Goal: Information Seeking & Learning: Learn about a topic

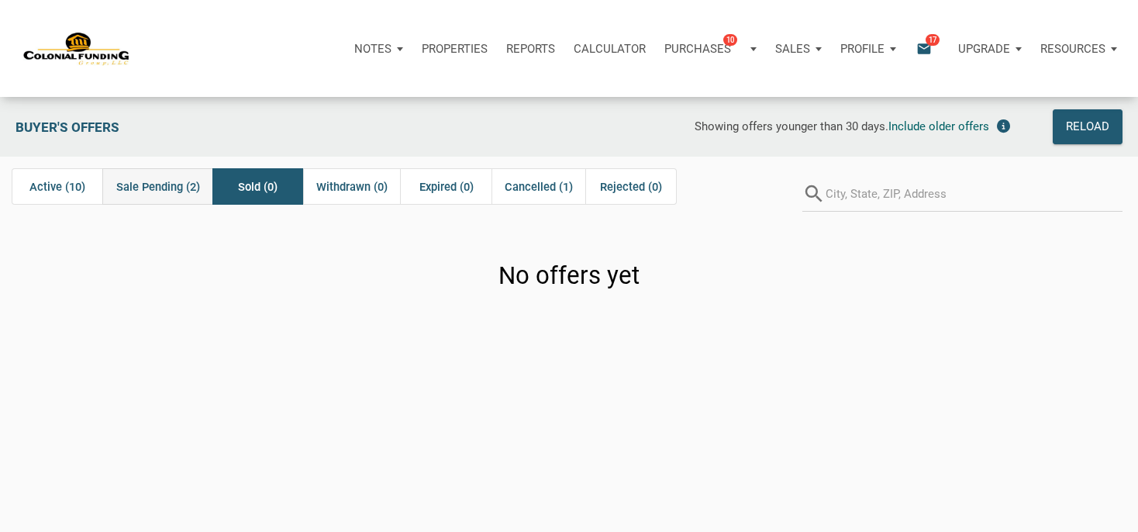
click at [185, 189] on span "Sale Pending (2)" at bounding box center [158, 187] width 84 height 19
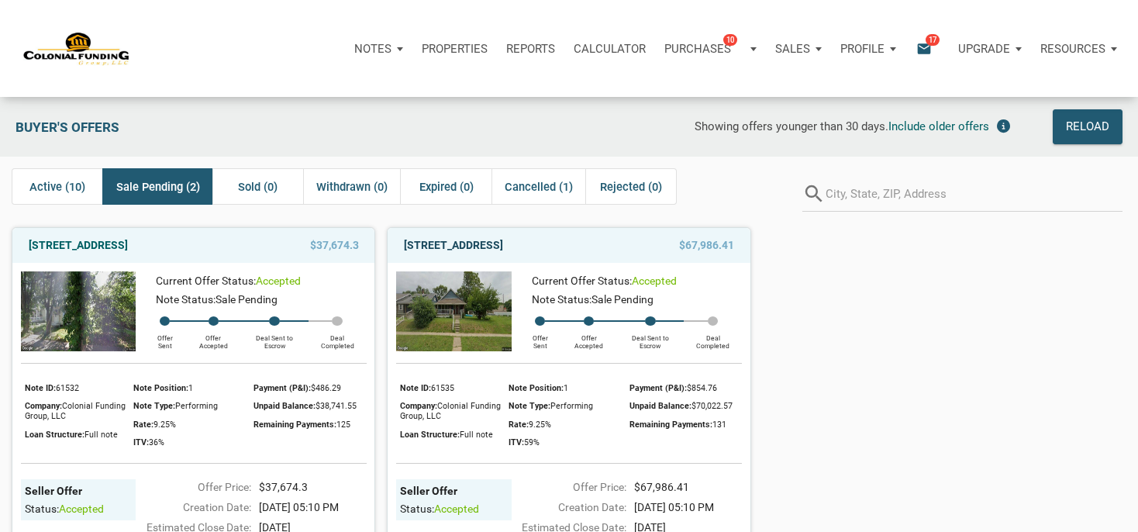
click at [503, 254] on link "[STREET_ADDRESS]" at bounding box center [453, 245] width 99 height 19
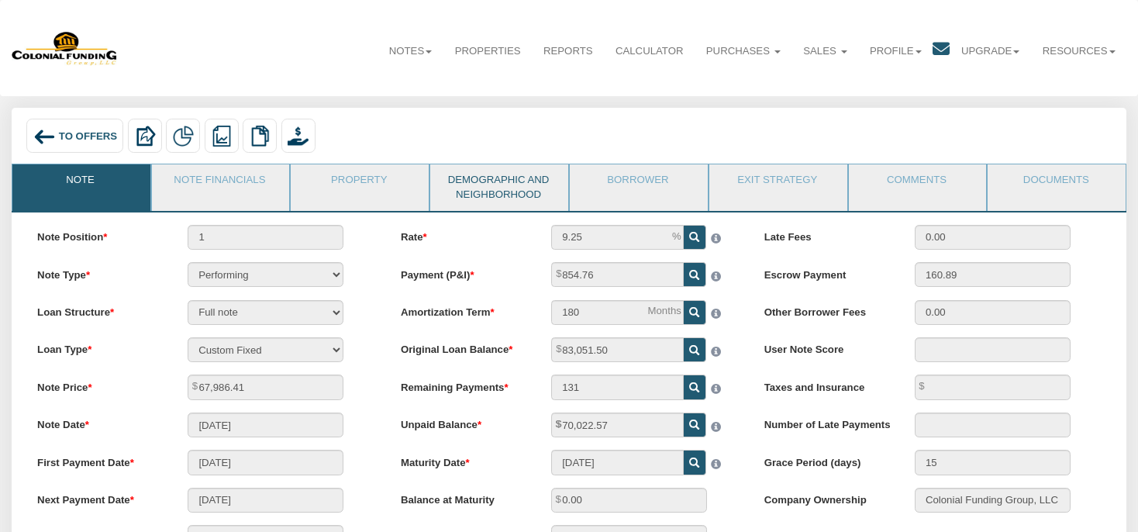
click at [523, 197] on link "Demographic and Neighborhood" at bounding box center [498, 187] width 136 height 46
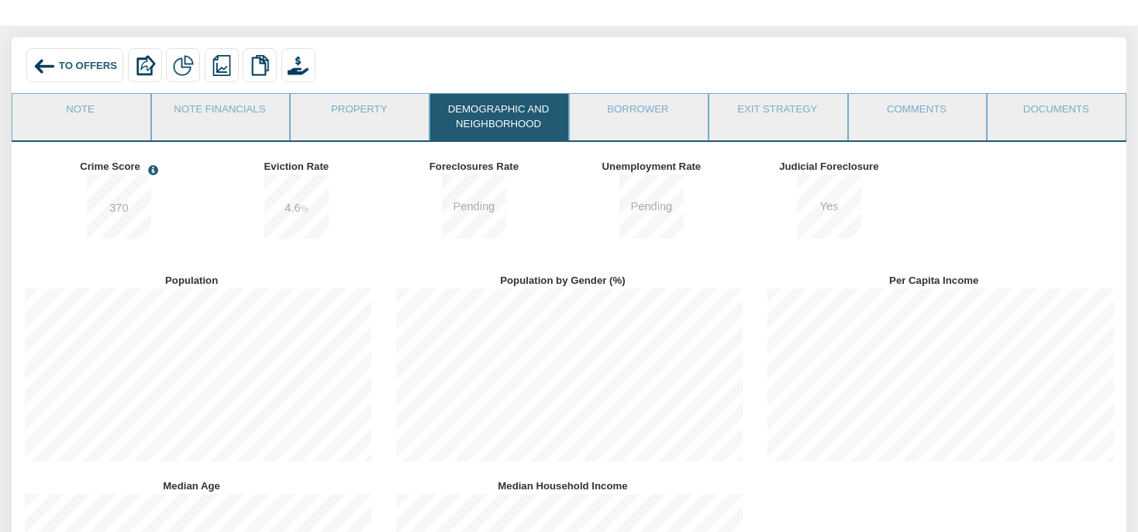
scroll to position [19, 0]
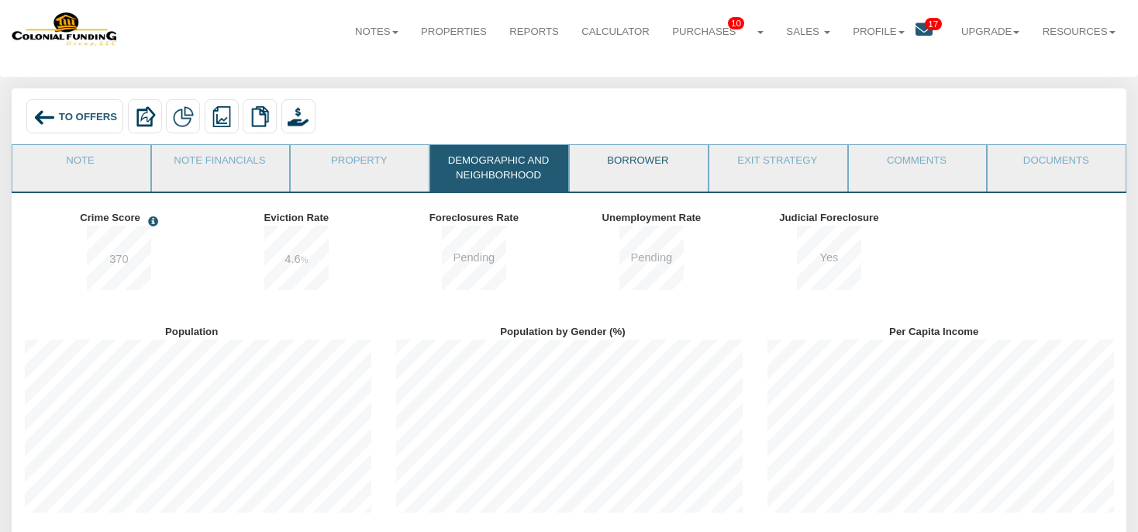
click at [588, 160] on link "Borrower" at bounding box center [638, 164] width 136 height 39
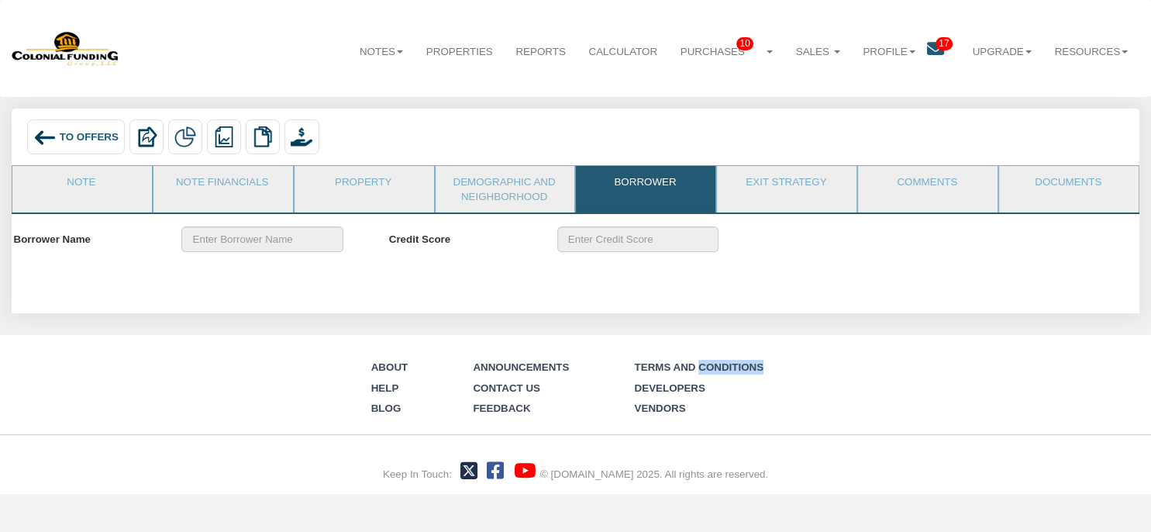
click at [665, 194] on link "Borrower" at bounding box center [645, 185] width 138 height 39
click at [1019, 185] on link "Documents" at bounding box center [1068, 185] width 138 height 39
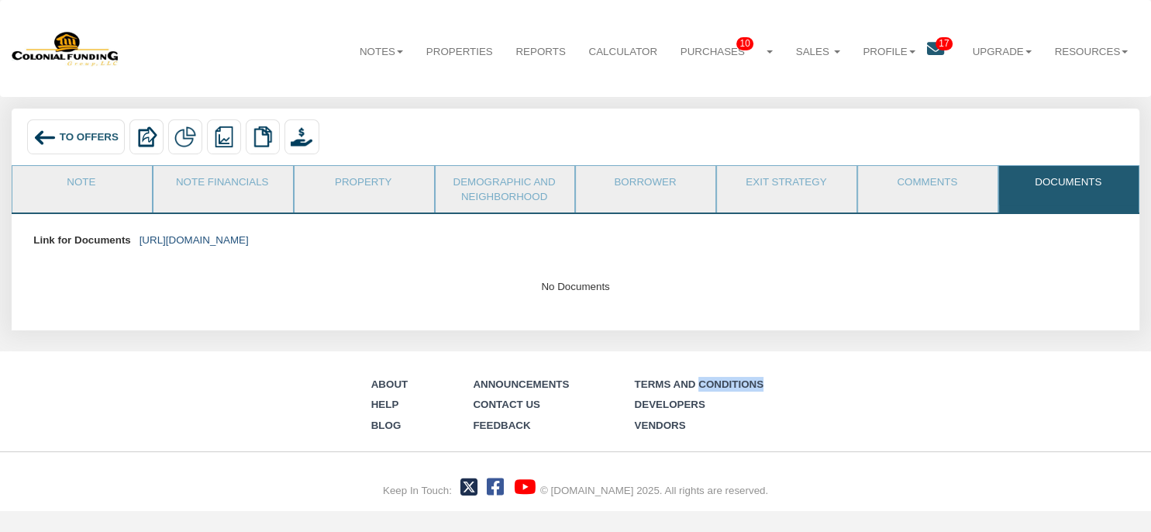
click at [249, 237] on link "https://colonialfundinggroup.sharepoint.com/:f:/s/operationsteam/Ehq69twtkFZOhz…" at bounding box center [194, 240] width 109 height 12
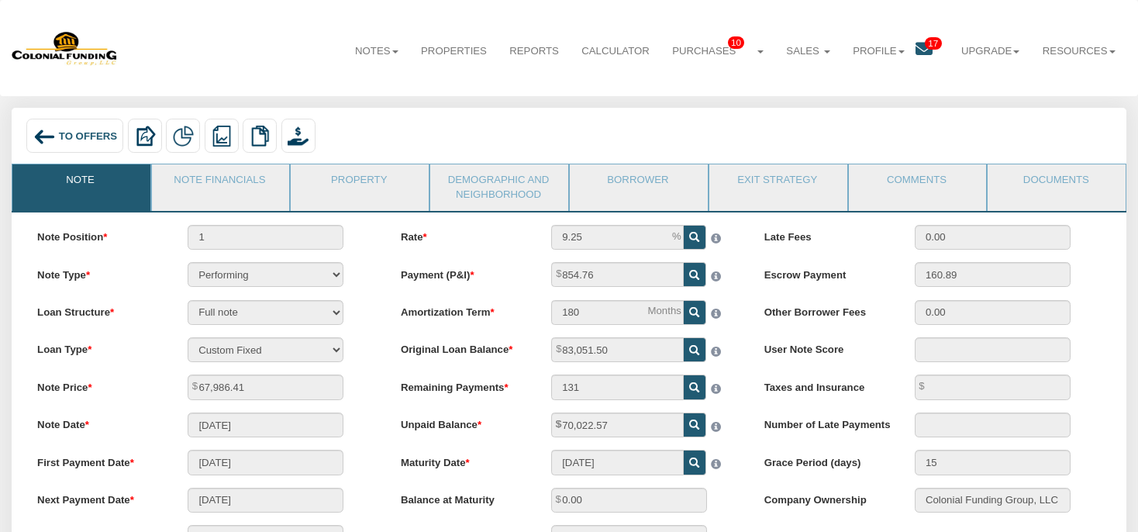
click at [73, 141] on span "To Offers" at bounding box center [88, 136] width 58 height 12
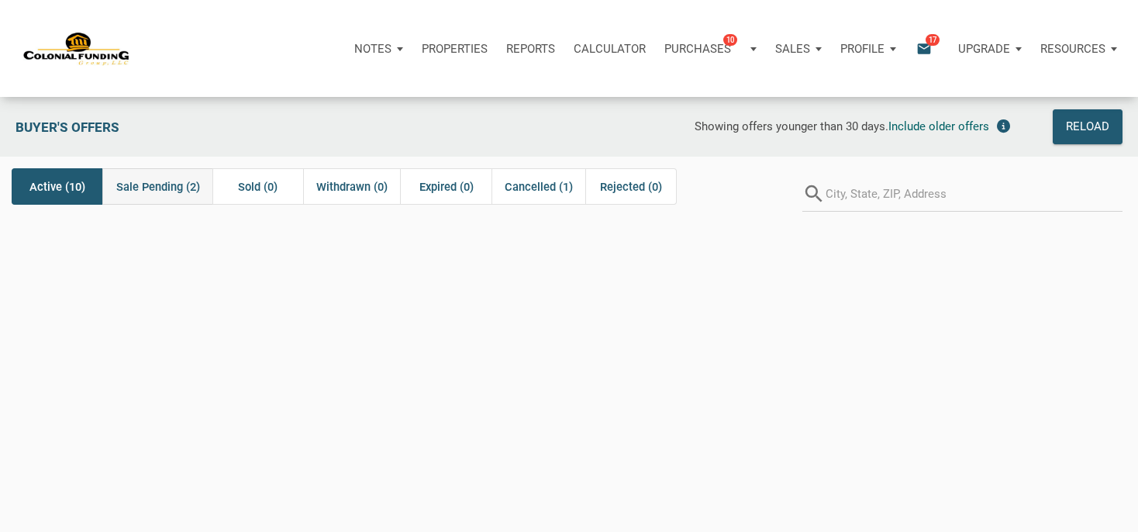
click at [175, 181] on span "Sale Pending (2)" at bounding box center [158, 187] width 84 height 19
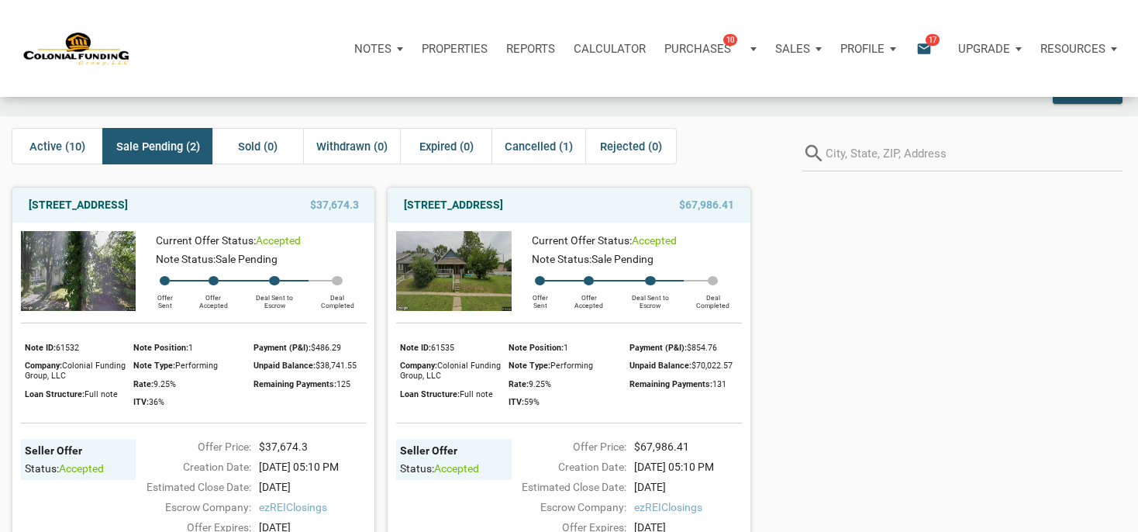
scroll to position [81, 0]
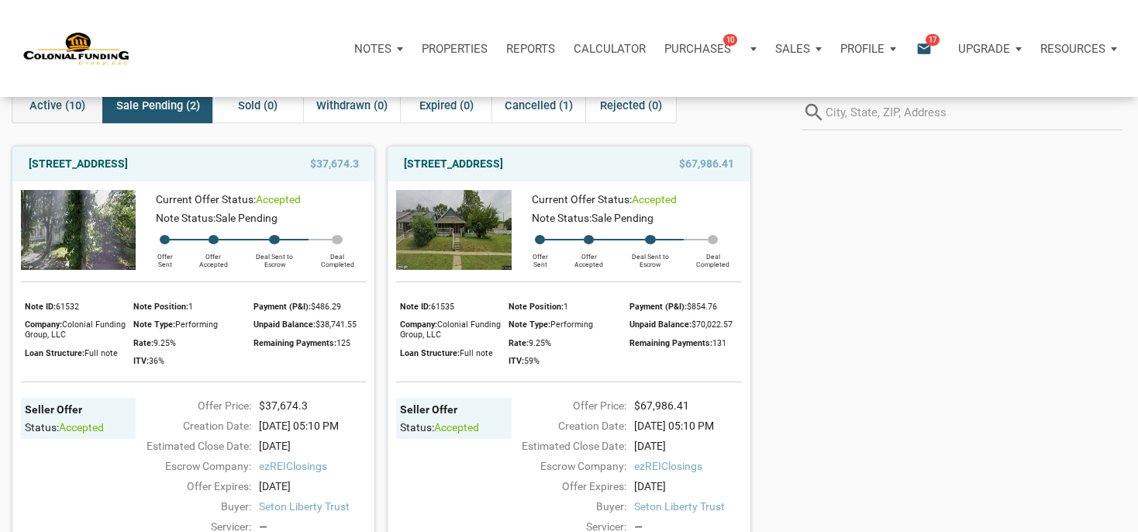
click at [49, 105] on span "Active (10)" at bounding box center [57, 105] width 56 height 19
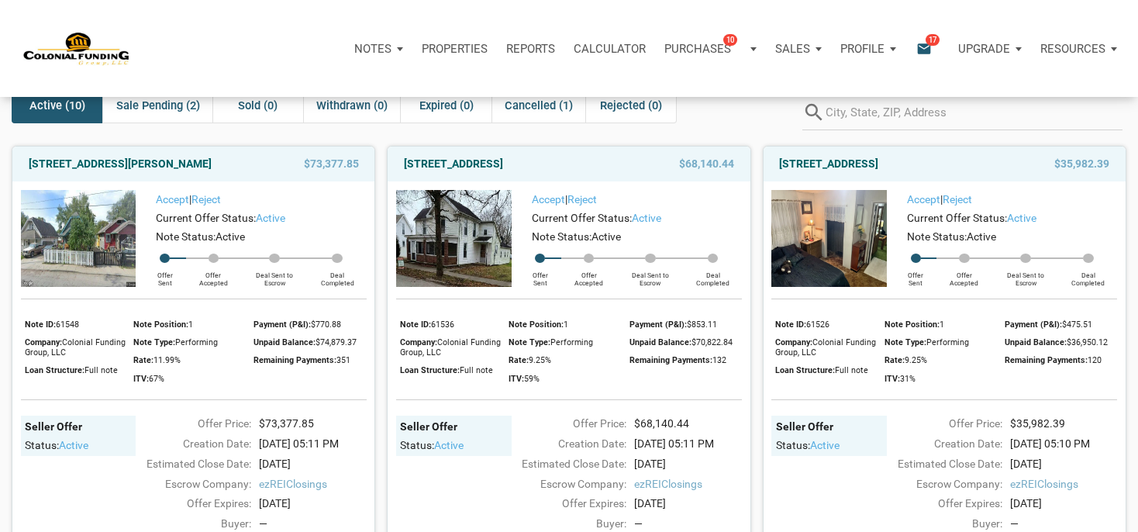
click at [420, 235] on img at bounding box center [454, 238] width 116 height 97
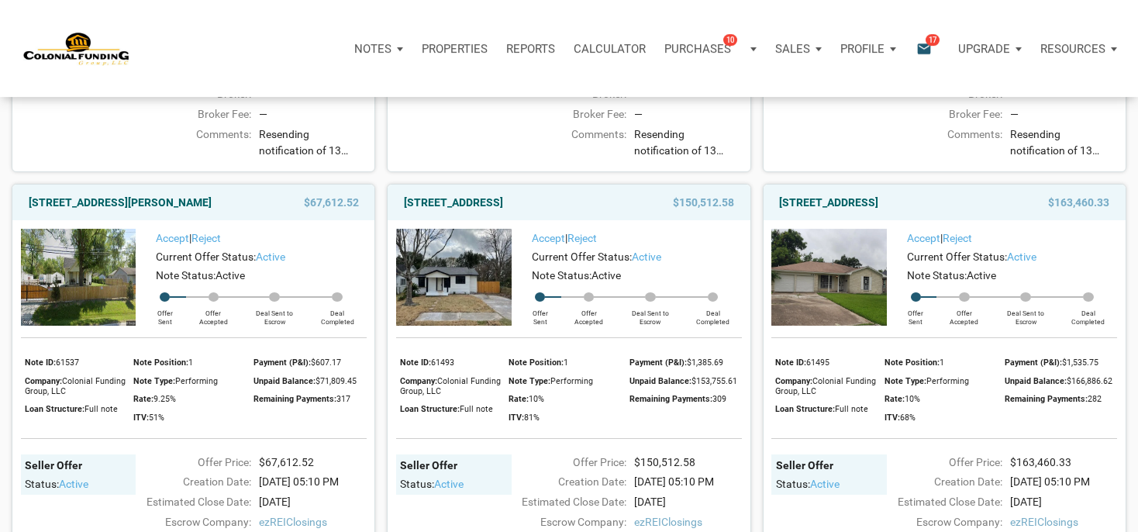
scroll to position [961, 0]
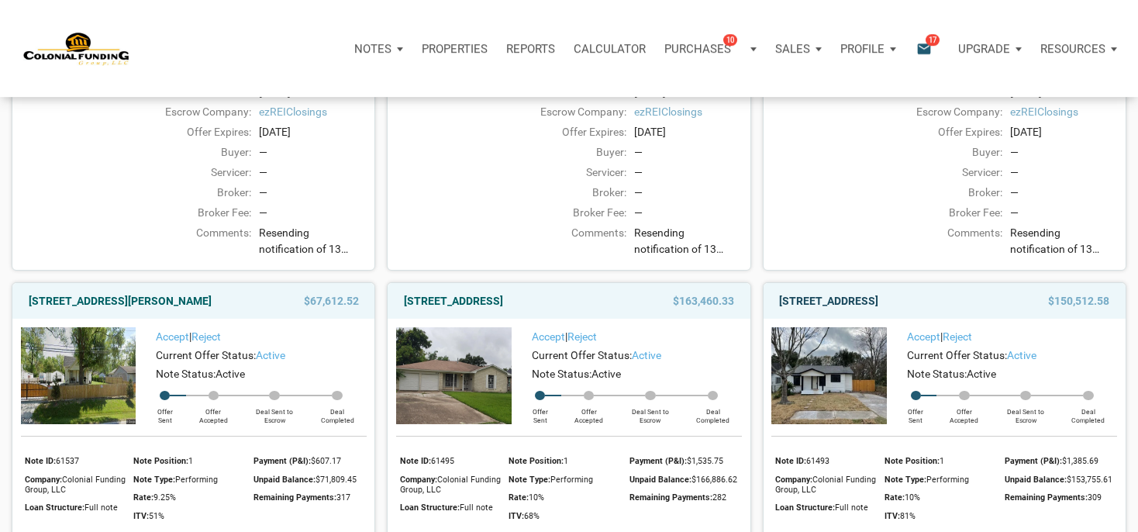
click at [878, 310] on link "712 Ave M, S. Houston, TX, 77587" at bounding box center [828, 301] width 99 height 19
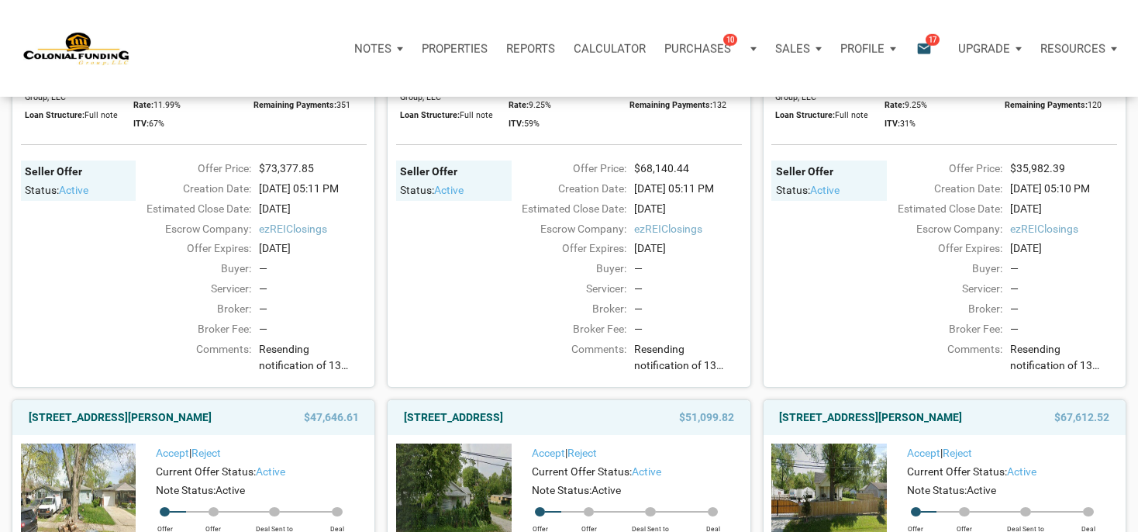
scroll to position [82, 0]
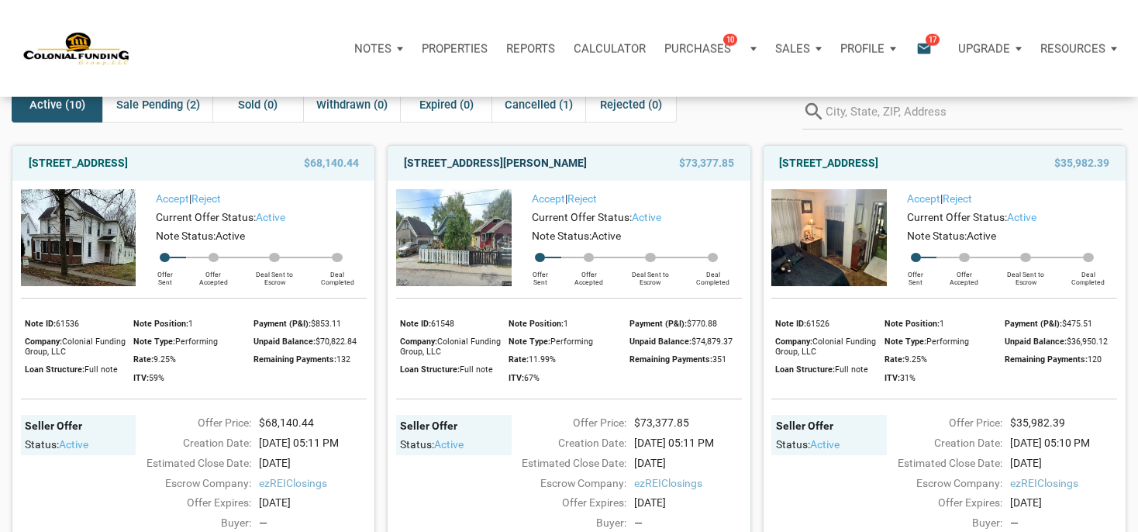
click at [509, 155] on link "1144 North Tibbs, Indianapolis, IN, 46222" at bounding box center [495, 163] width 183 height 19
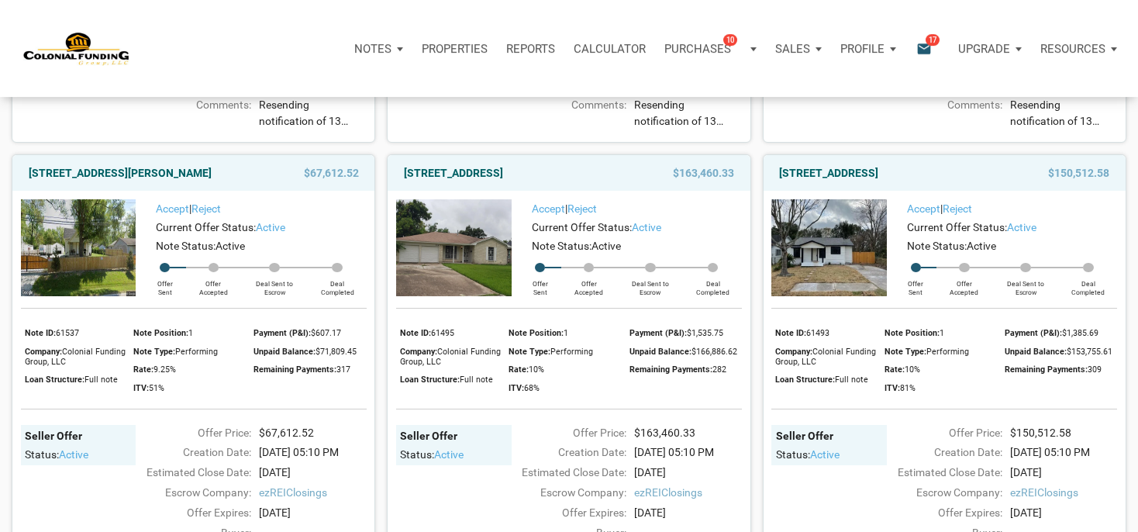
scroll to position [1092, 0]
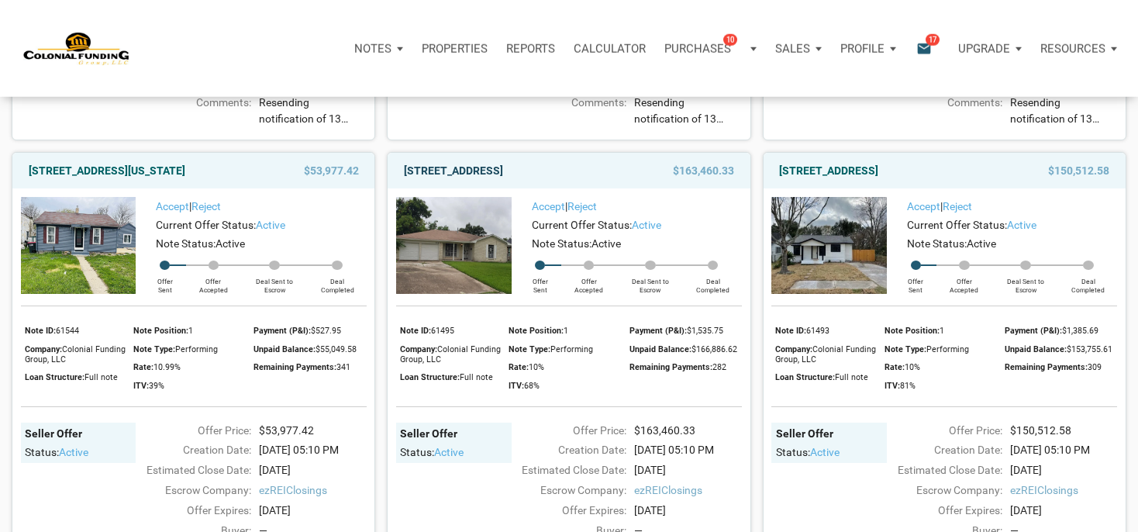
click at [503, 180] on link "7118 Heron, Houston, TX, 77087" at bounding box center [453, 170] width 99 height 19
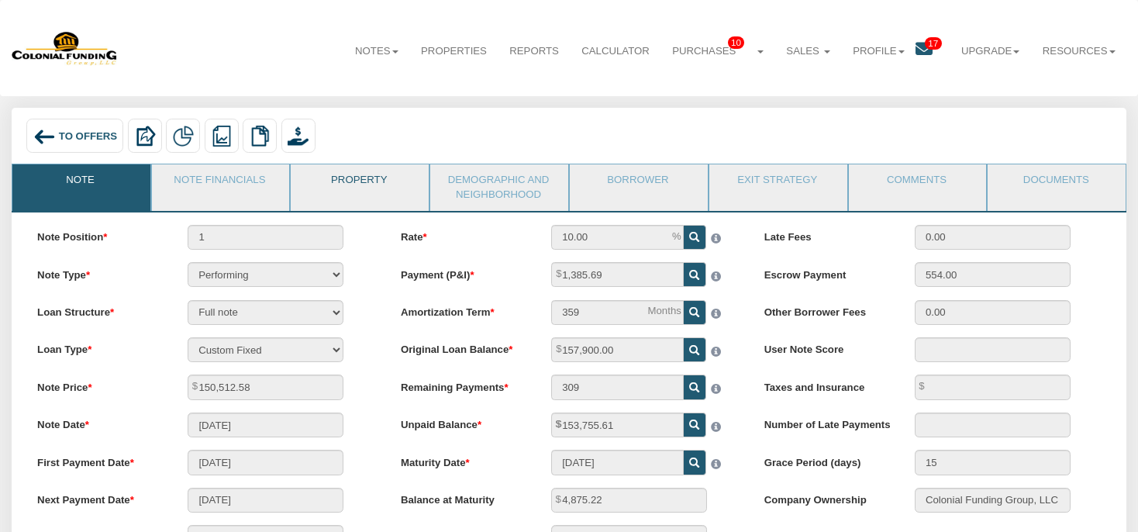
click at [400, 183] on link "Property" at bounding box center [359, 183] width 136 height 39
click at [358, 184] on link "Property" at bounding box center [359, 183] width 136 height 39
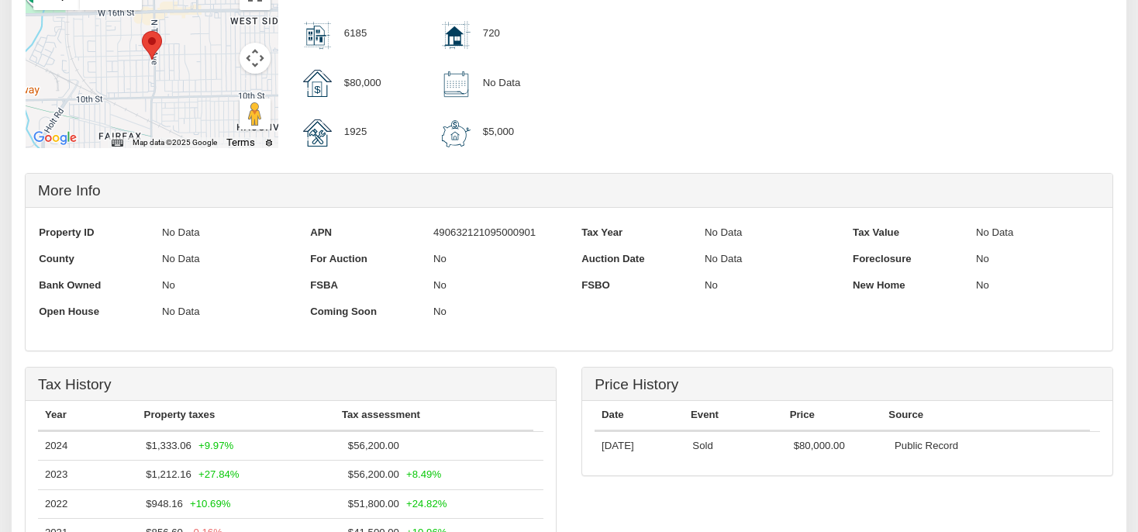
scroll to position [573, 0]
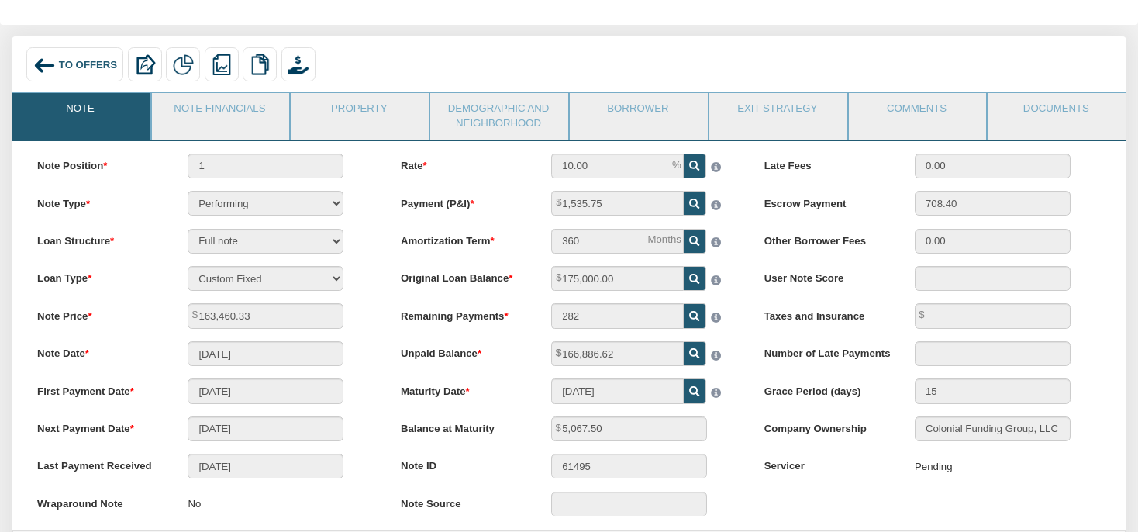
scroll to position [54, 0]
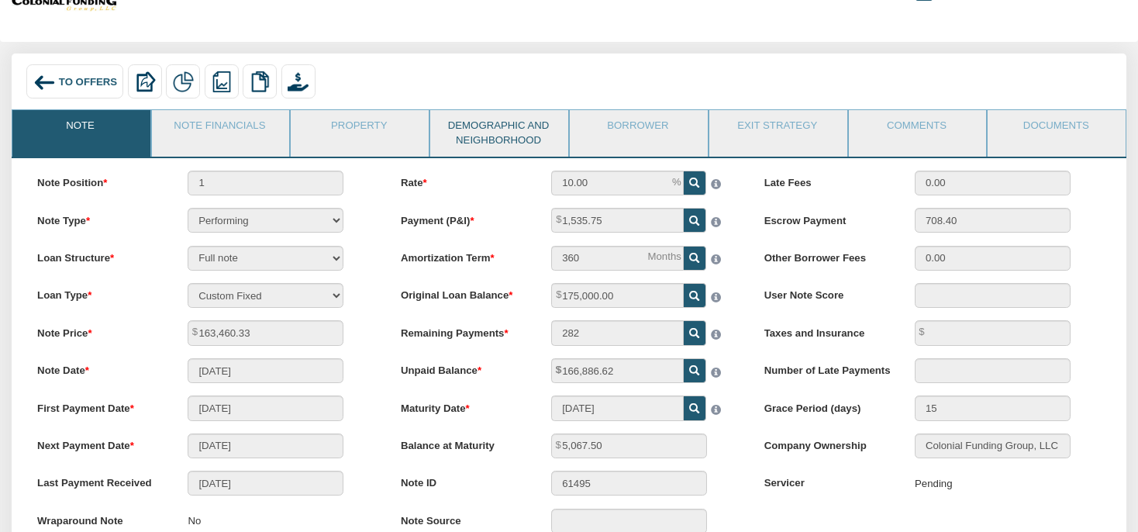
click at [476, 135] on link "Demographic and Neighborhood" at bounding box center [498, 133] width 136 height 46
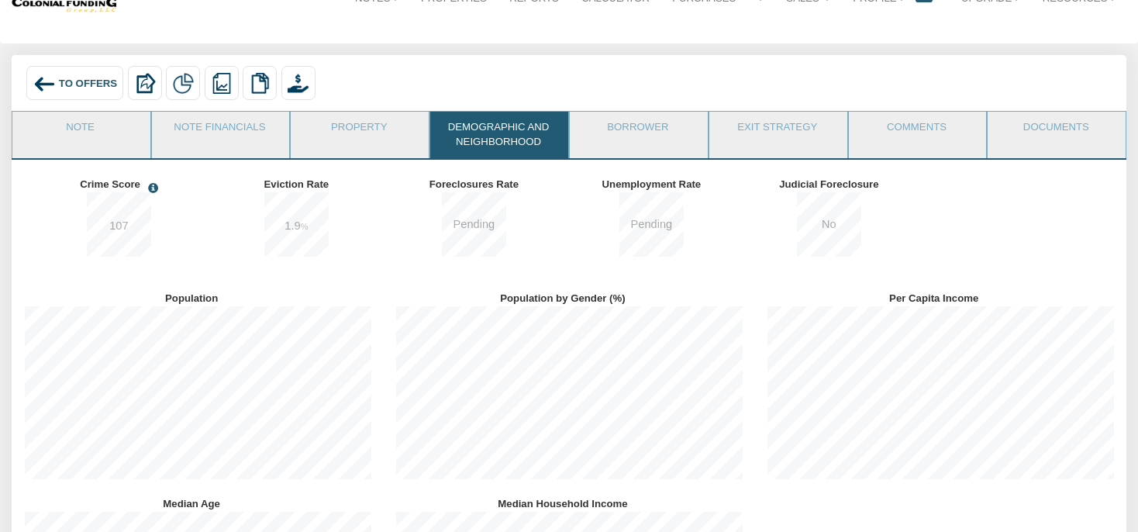
scroll to position [47, 0]
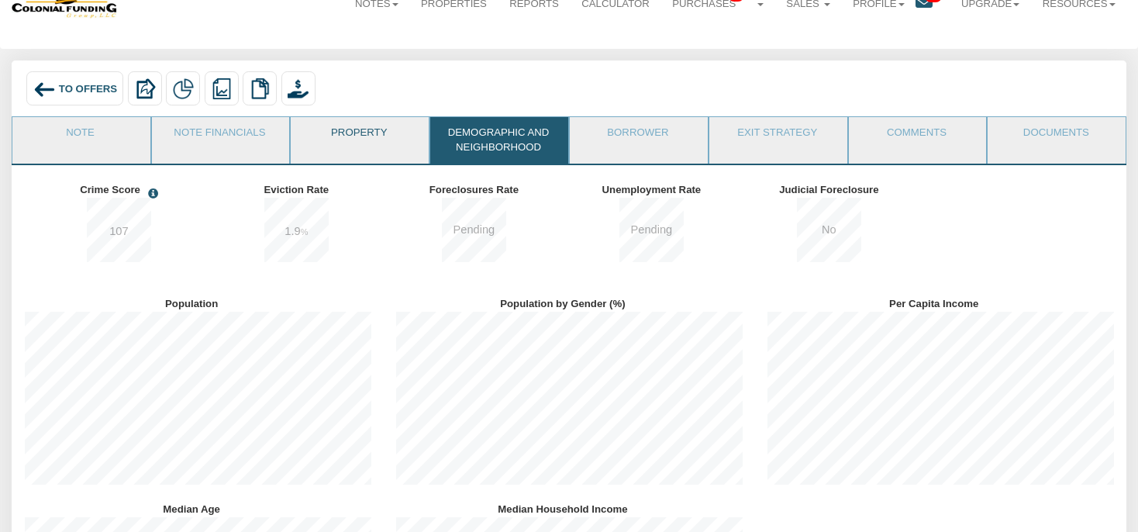
click at [380, 143] on link "Property" at bounding box center [359, 136] width 136 height 39
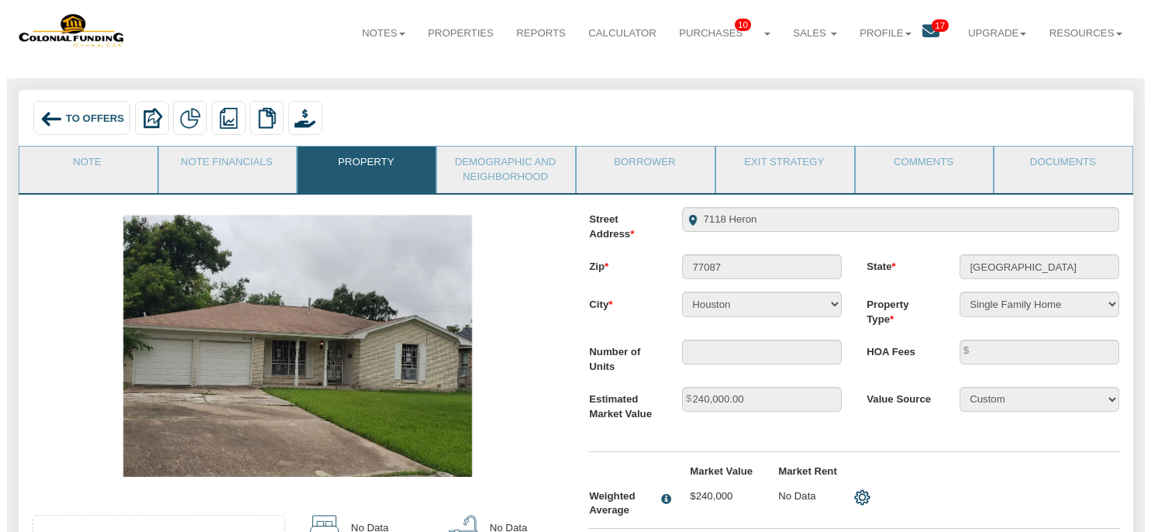
scroll to position [0, 0]
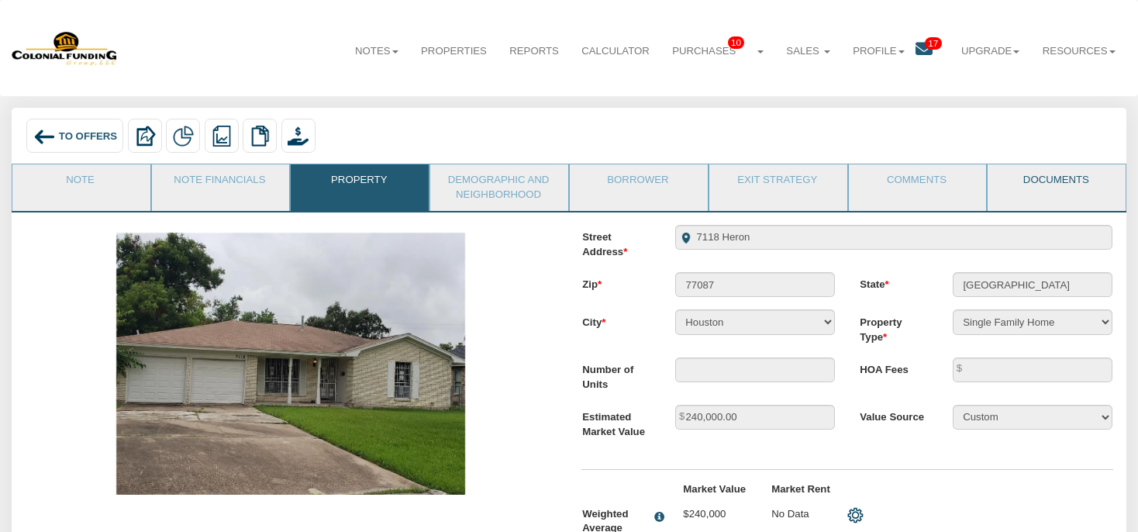
click at [1031, 188] on link "Documents" at bounding box center [1056, 183] width 136 height 39
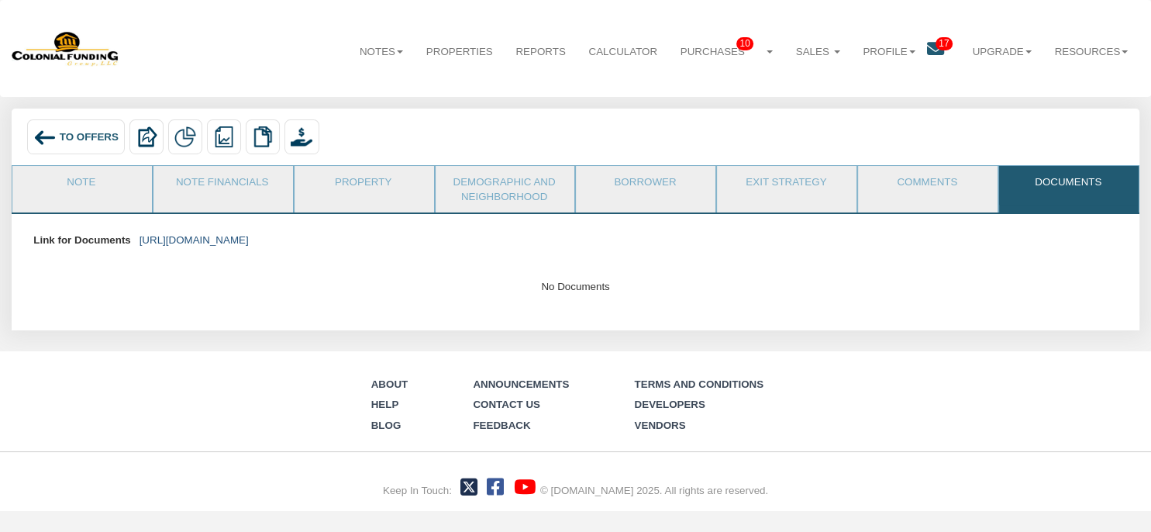
click at [249, 239] on link "[URL][DOMAIN_NAME]" at bounding box center [194, 240] width 109 height 12
